Goal: Communication & Community: Answer question/provide support

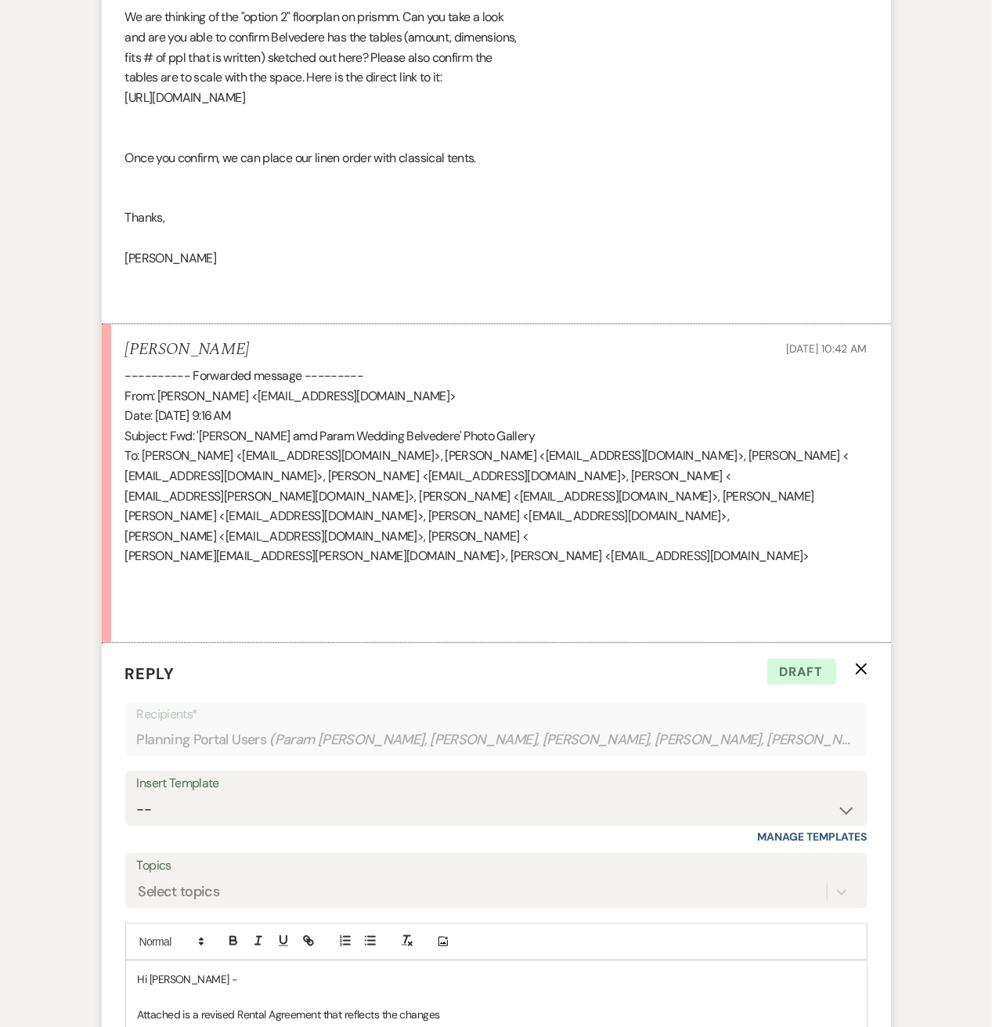
scroll to position [18373, 0]
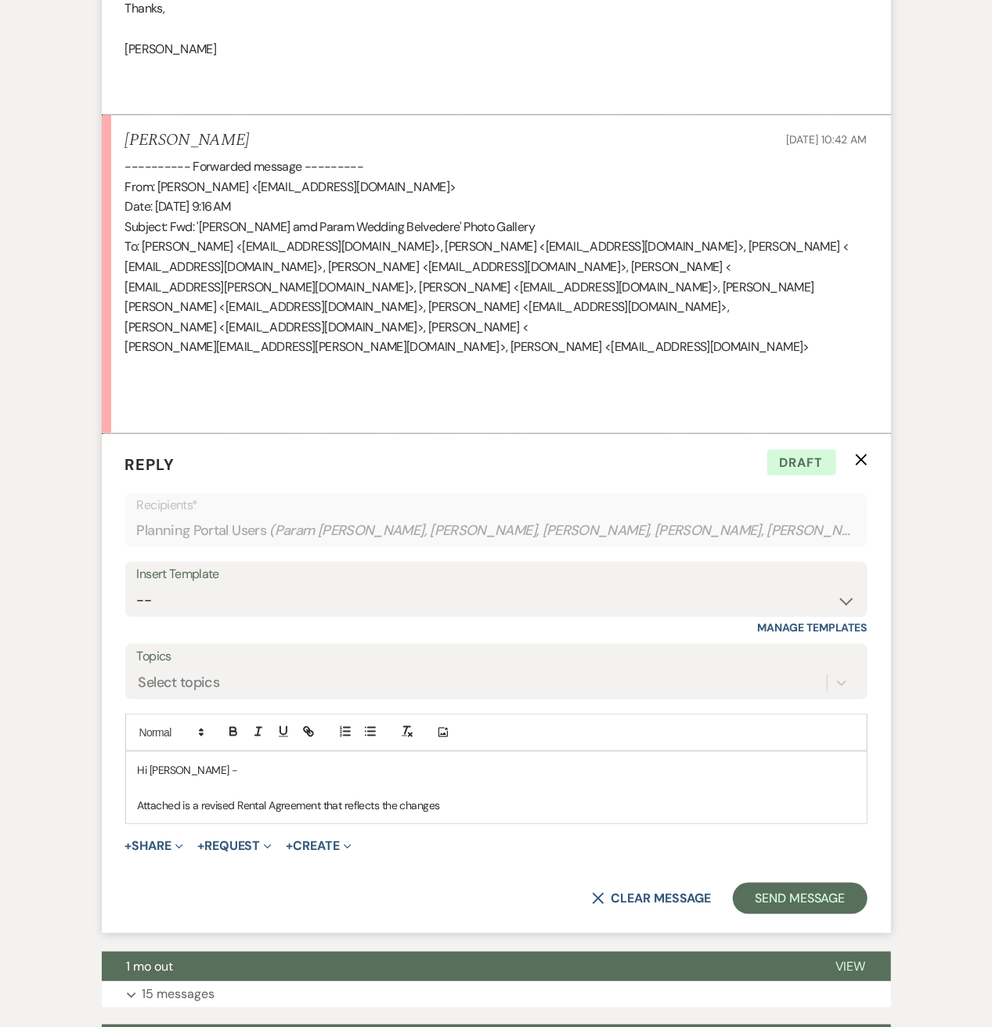
click at [861, 454] on use "button" at bounding box center [861, 460] width 12 height 12
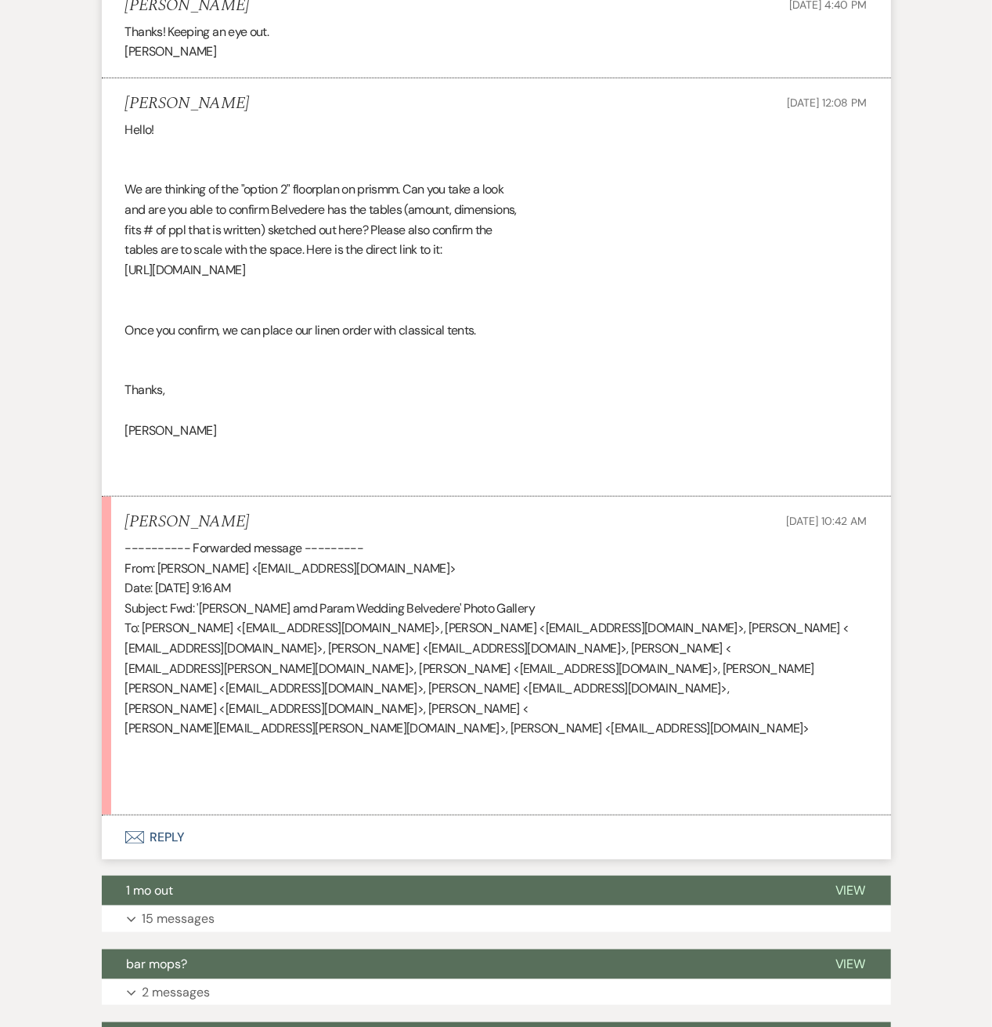
scroll to position [17955, 0]
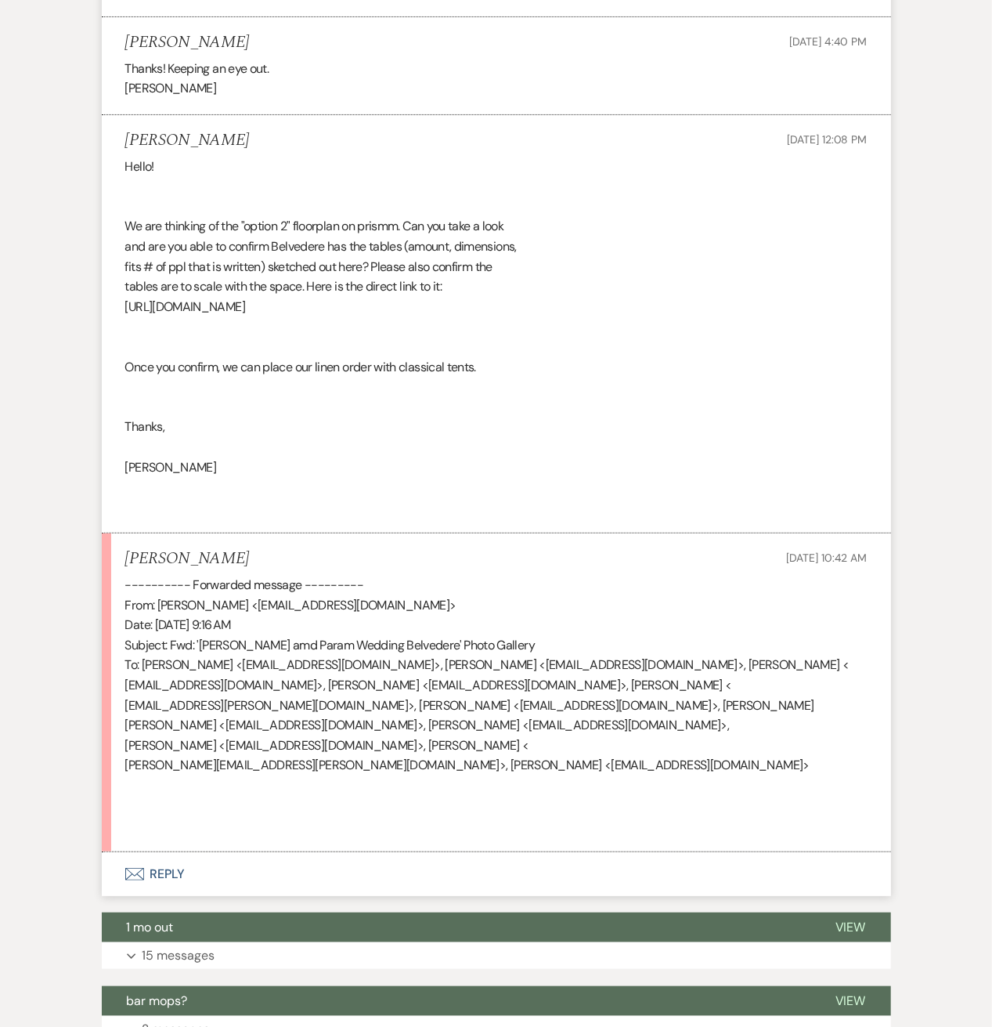
click at [173, 852] on button "Envelope Reply" at bounding box center [496, 874] width 789 height 44
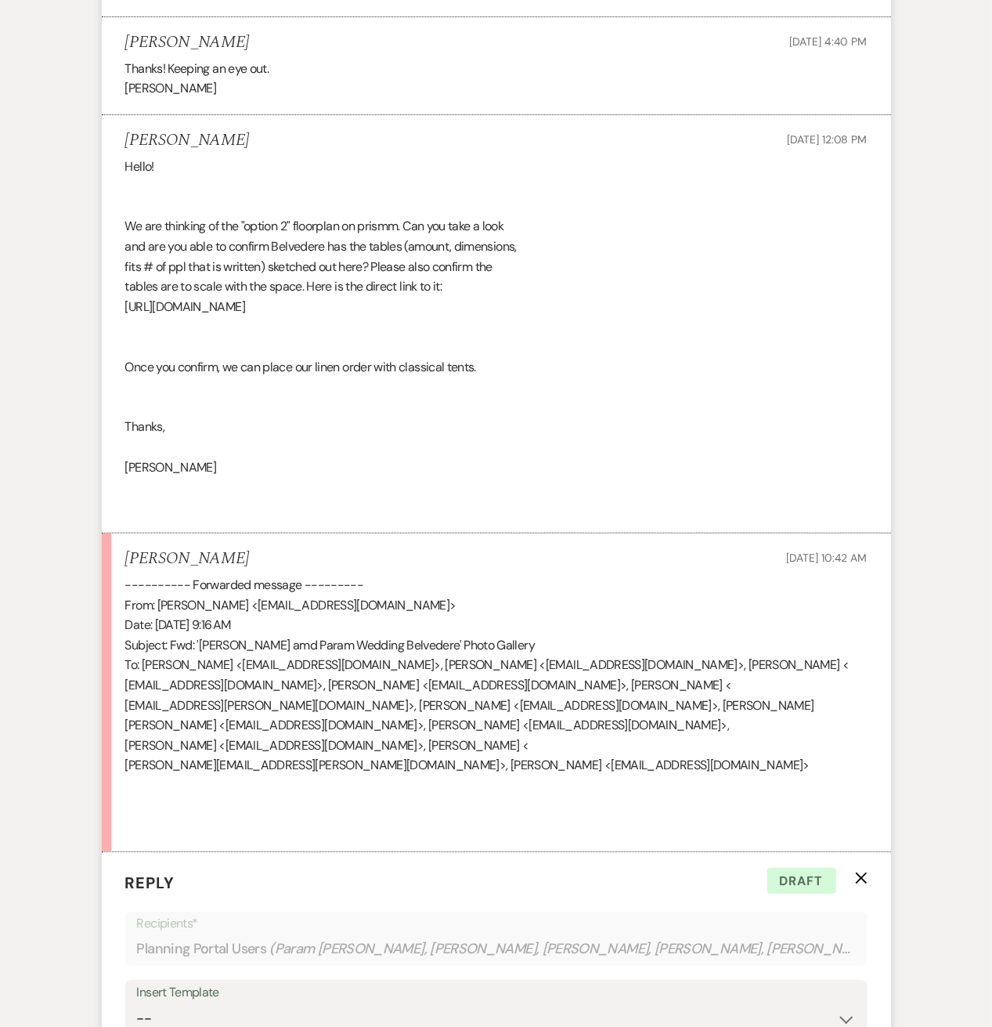
scroll to position [18164, 0]
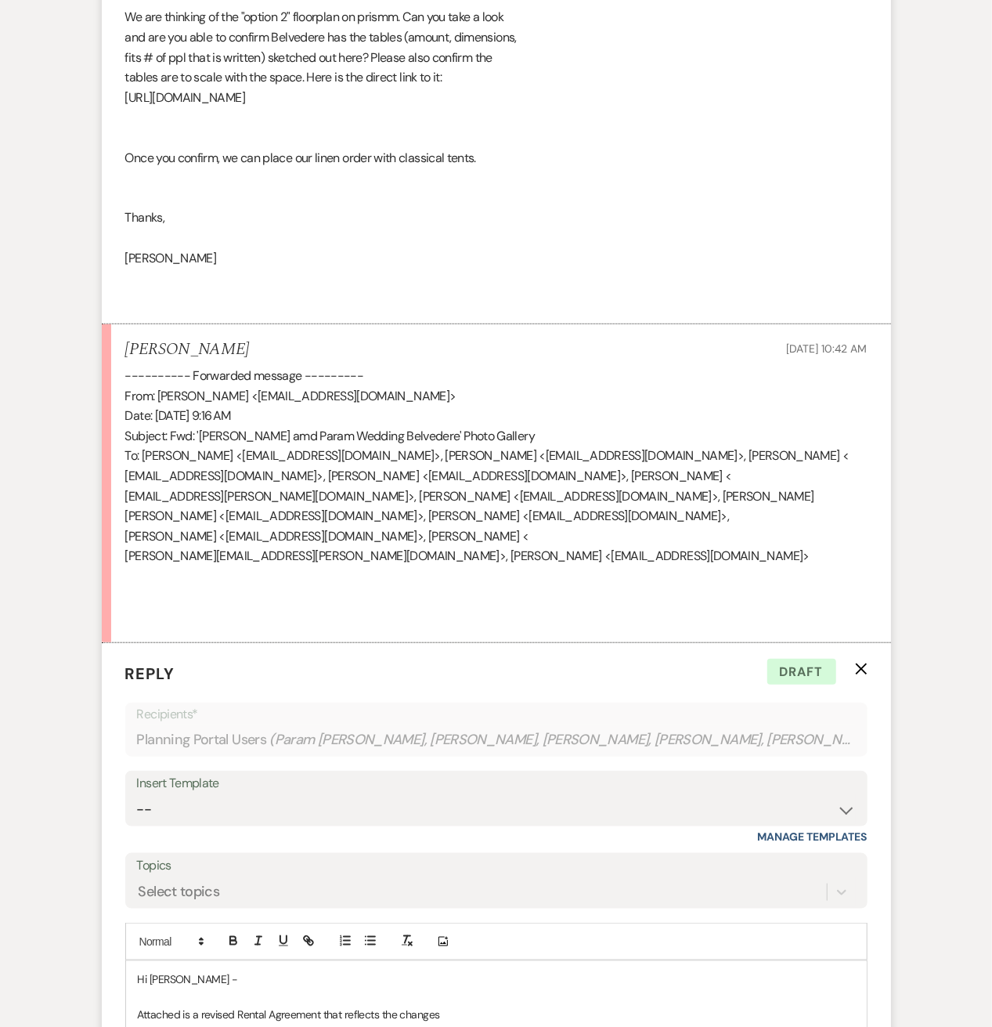
click at [282, 988] on p at bounding box center [496, 996] width 717 height 17
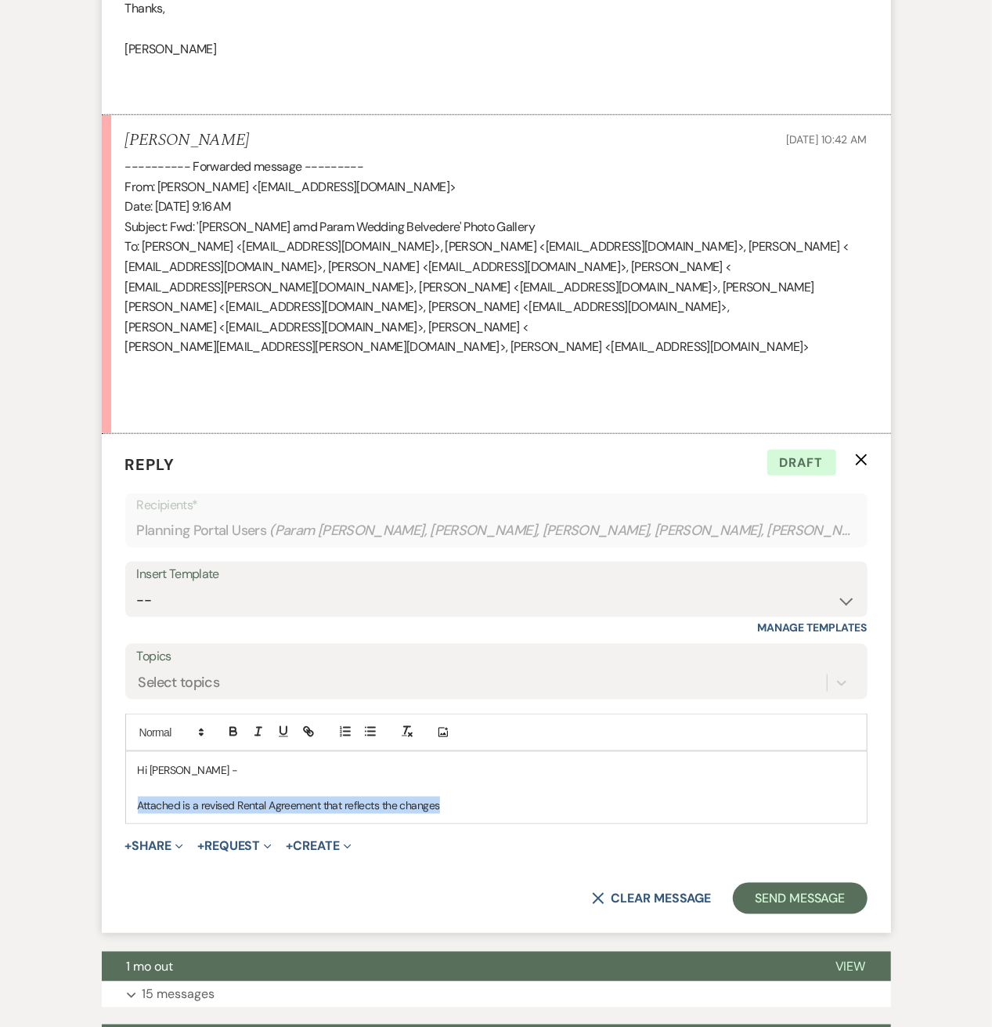
drag, startPoint x: 453, startPoint y: 796, endPoint x: 114, endPoint y: 788, distance: 339.2
click at [114, 788] on form "Reply X Draft Recipients* Planning Portal Users ( Param Pandey, [PERSON_NAME], …" at bounding box center [496, 683] width 789 height 499
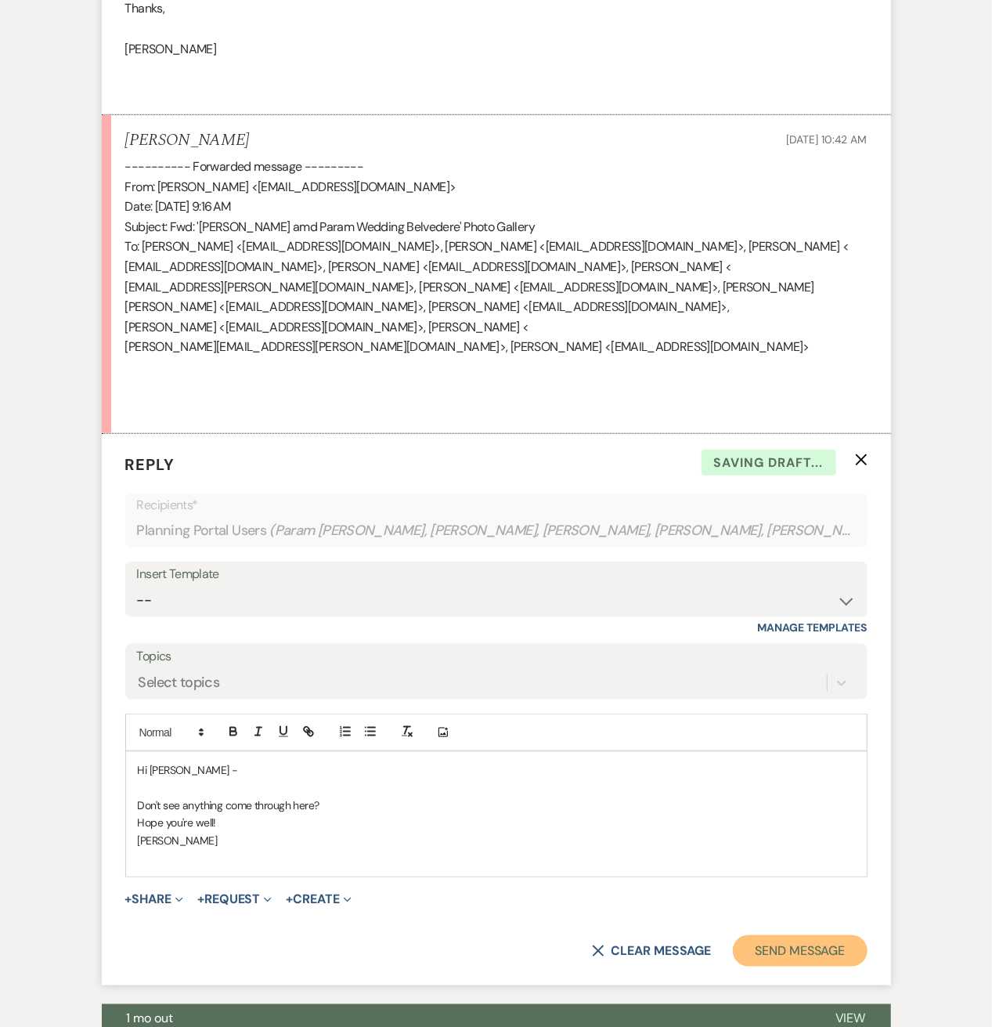
click at [755, 935] on button "Send Message" at bounding box center [800, 950] width 134 height 31
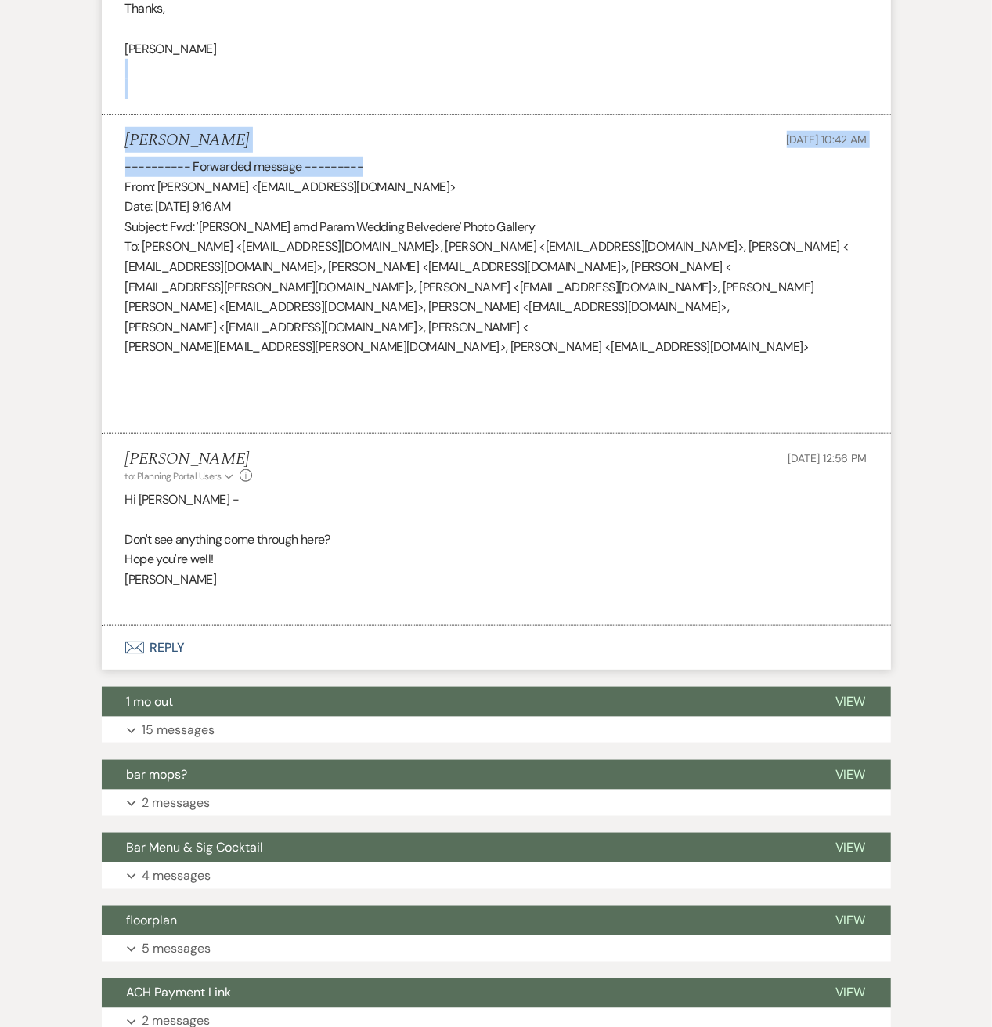
drag, startPoint x: 777, startPoint y: 106, endPoint x: 853, endPoint y: 81, distance: 79.7
